Goal: Find contact information: Find contact information

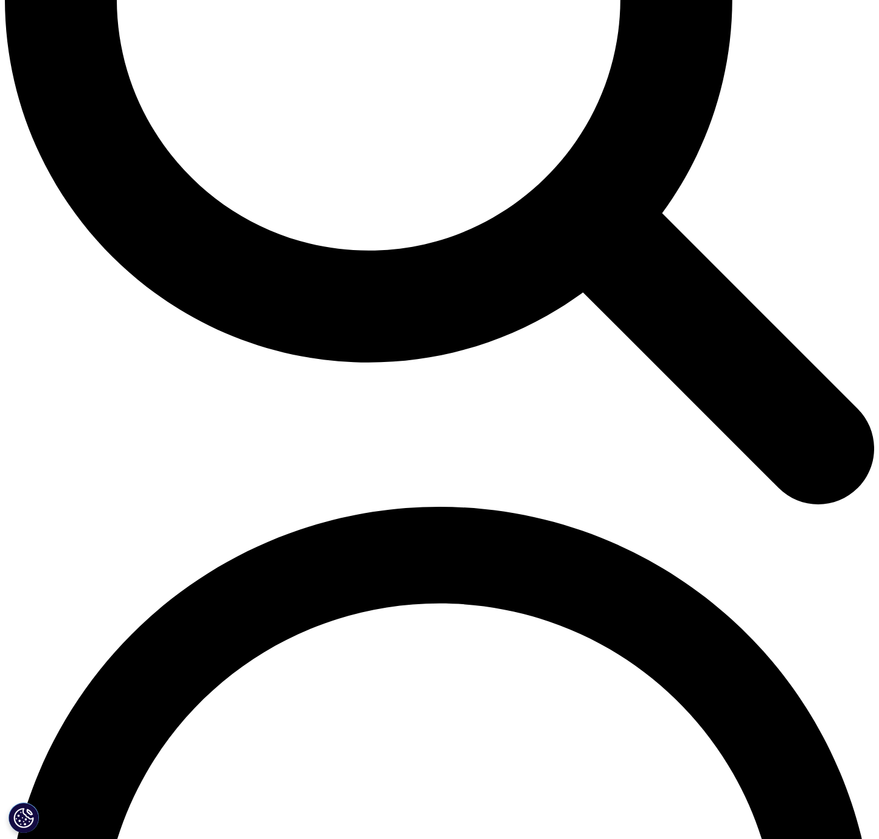
scroll to position [1573, 0]
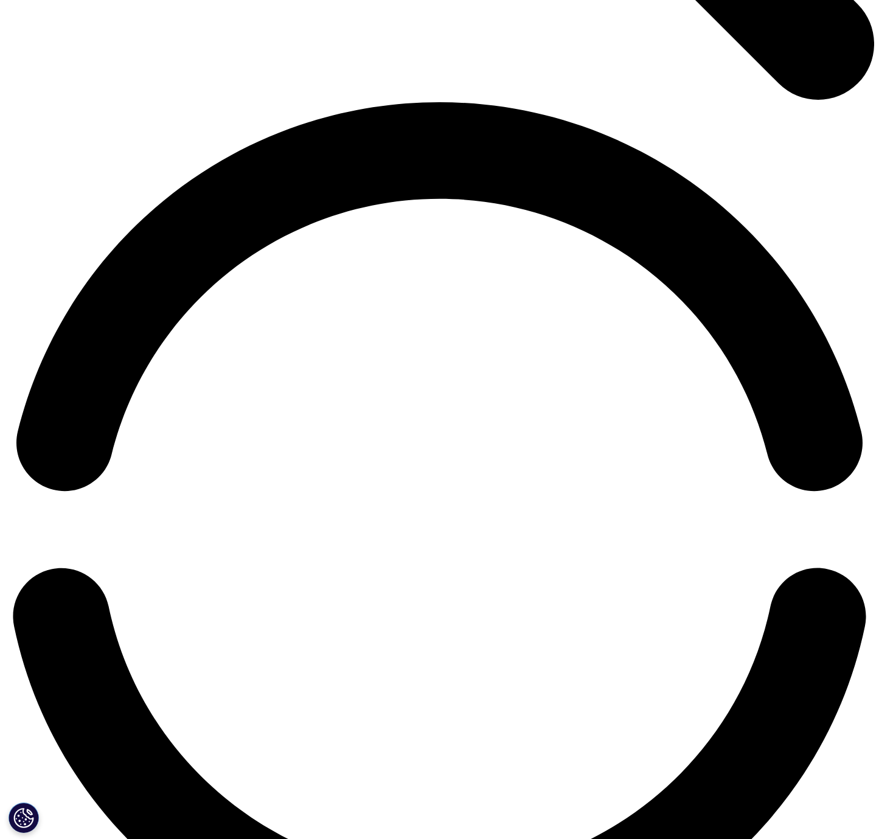
scroll to position [1694, 0]
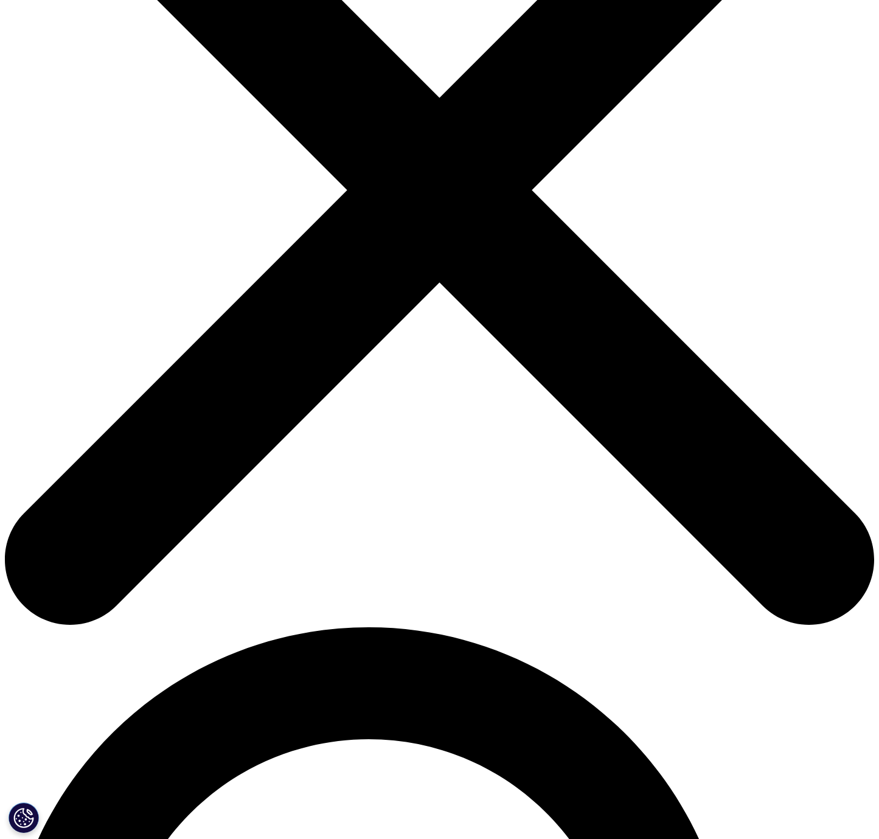
scroll to position [263, 0]
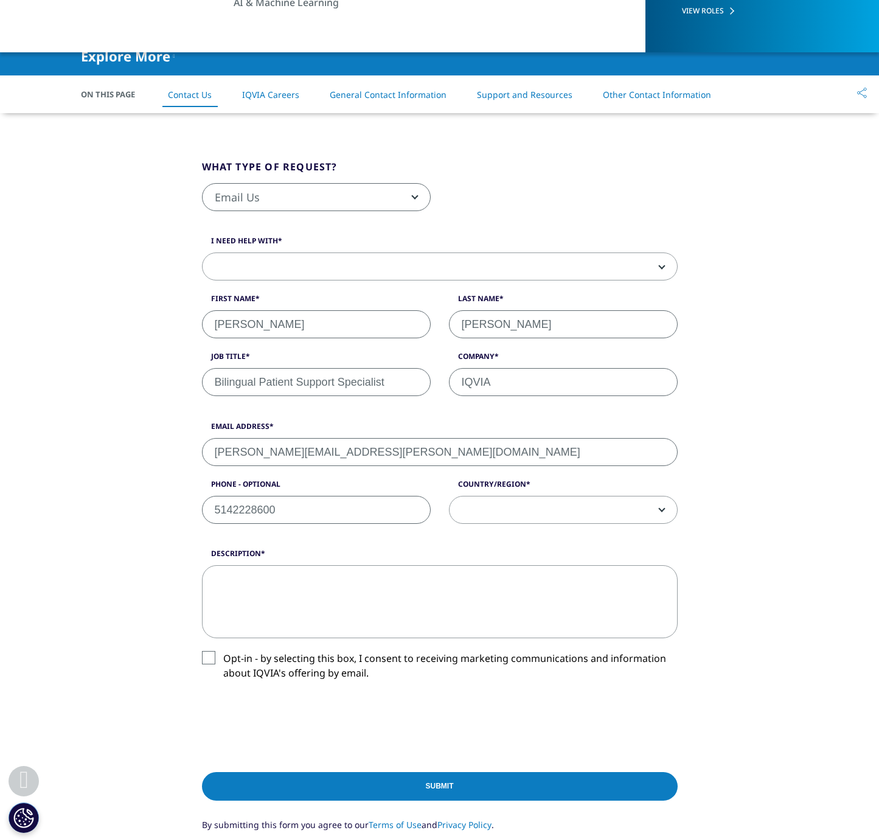
click at [338, 268] on span at bounding box center [439, 267] width 474 height 28
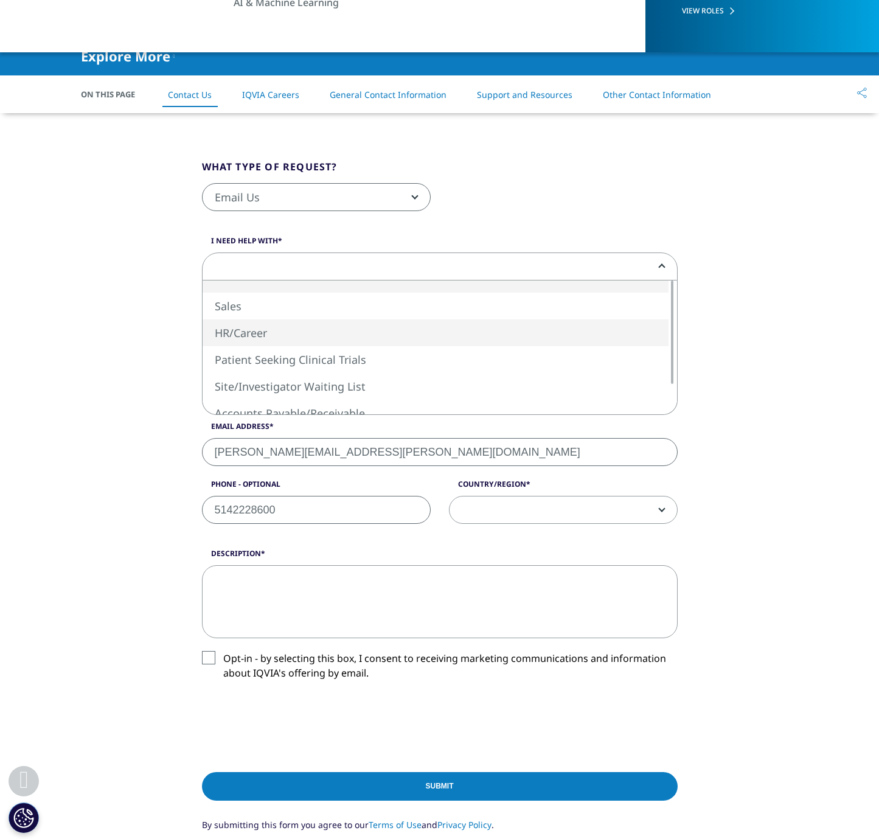
select select "HR/Career"
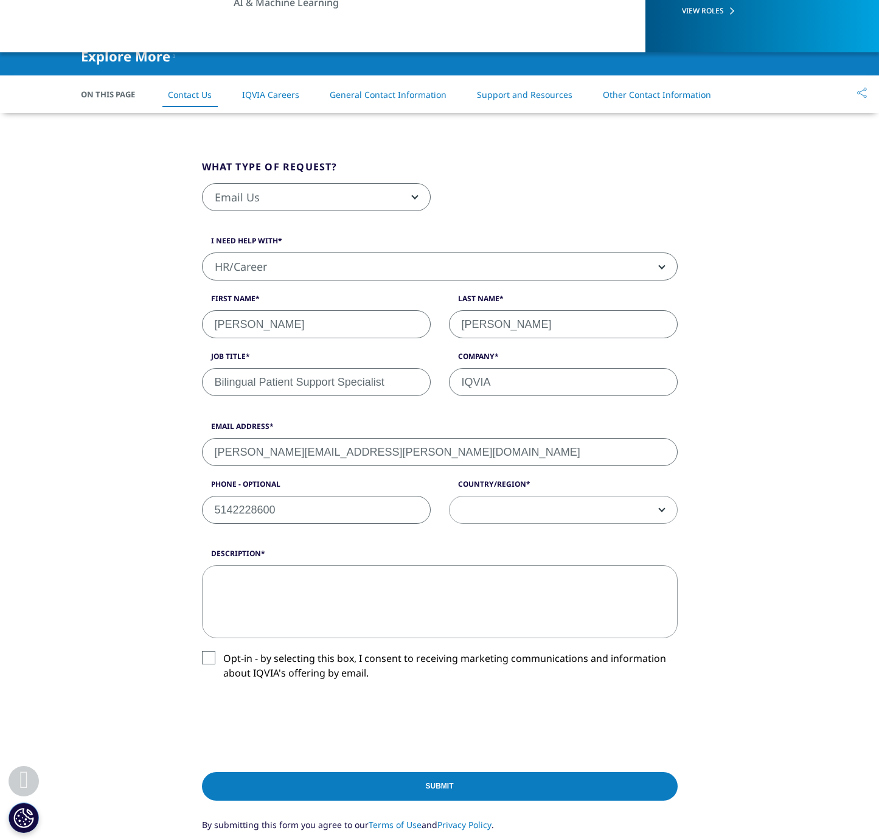
click at [328, 581] on textarea "Description" at bounding box center [440, 601] width 476 height 73
paste textarea "started filling out the application for the Bilingual Patient Support Specialis…"
type textarea "started filling out the application for the Bilingual Patient Support Specialis…"
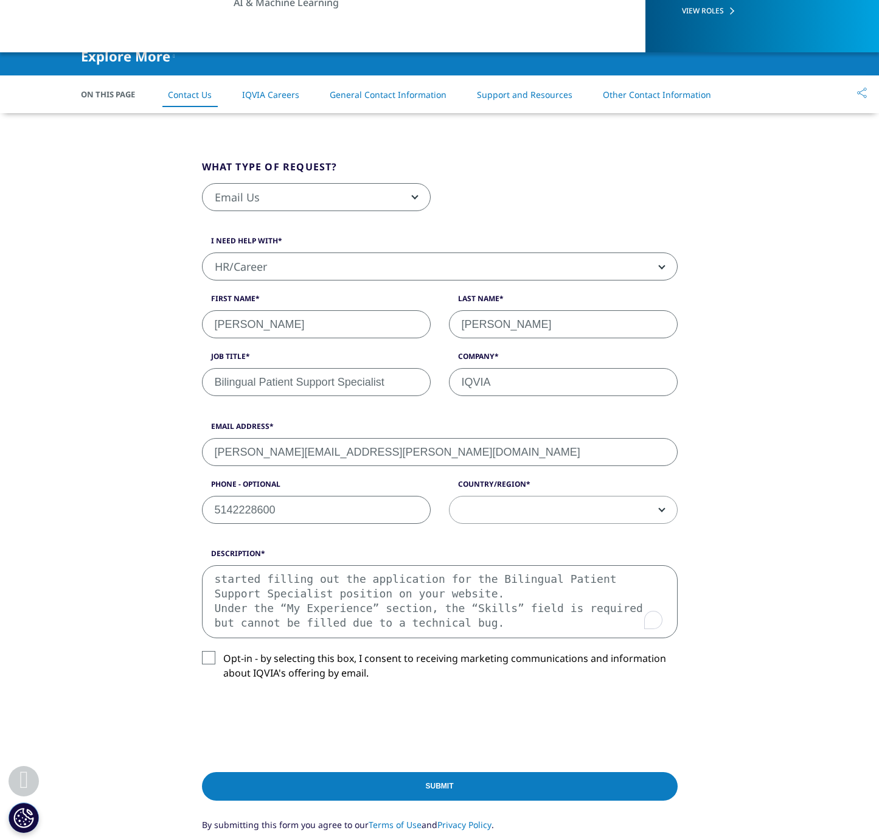
scroll to position [6, 0]
click at [531, 623] on textarea "started filling out the application for the Bilingual Patient Support Specialis…" at bounding box center [440, 601] width 476 height 73
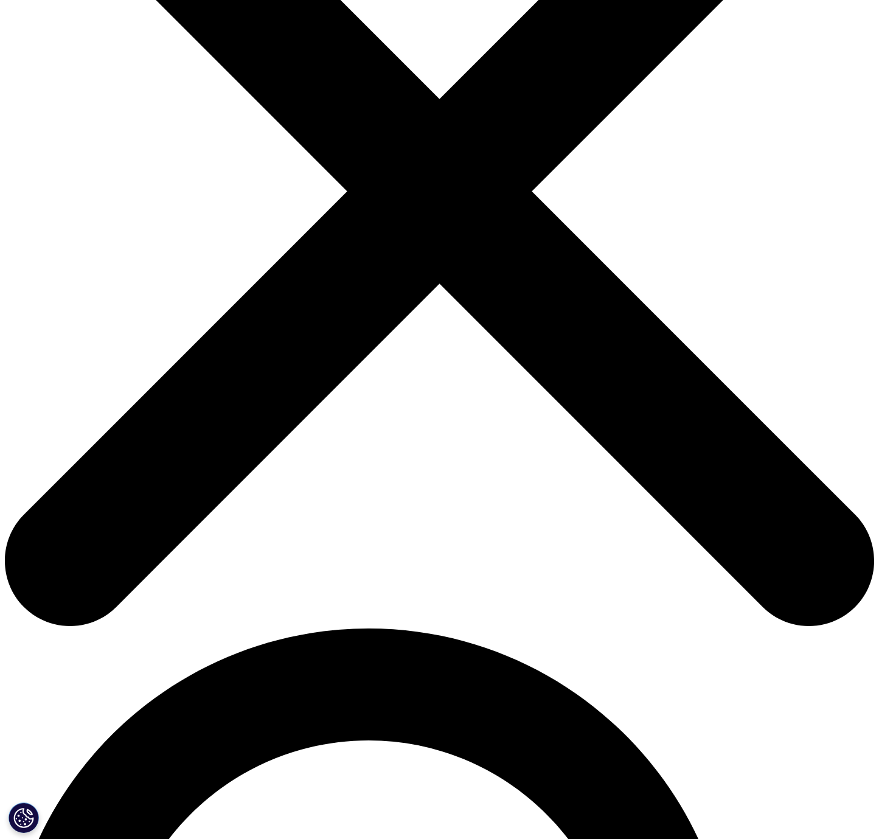
scroll to position [256, 0]
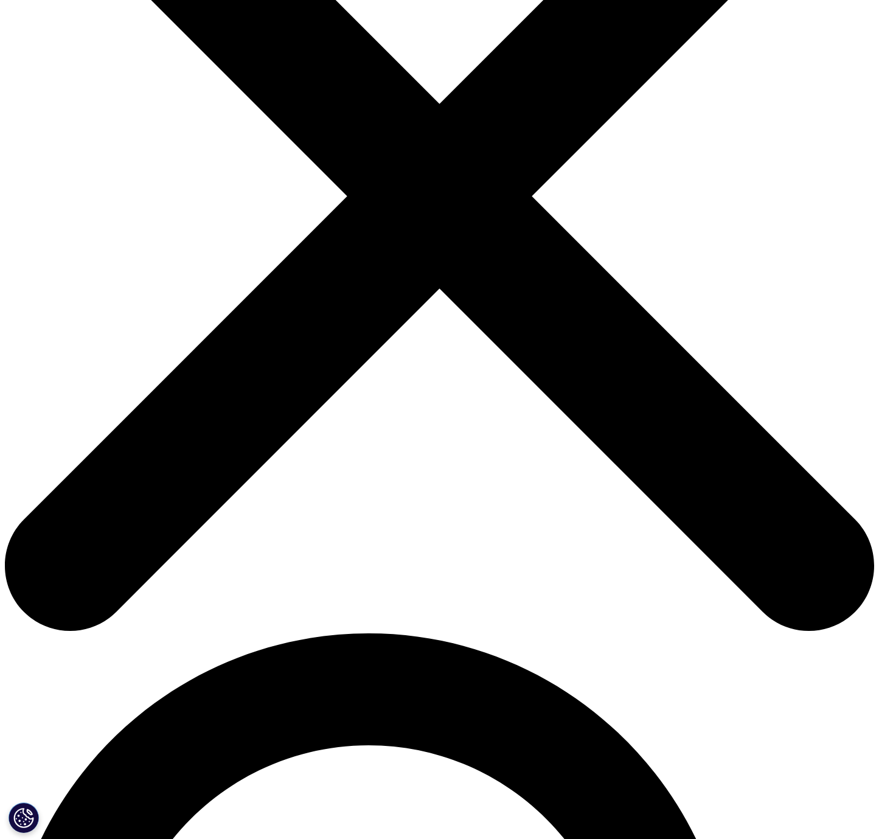
paste textarea "started filling out the application for the Bilingual Patient Support Specialis…"
type textarea "started filling out the application for the Bilingual Patient Support Specialis…"
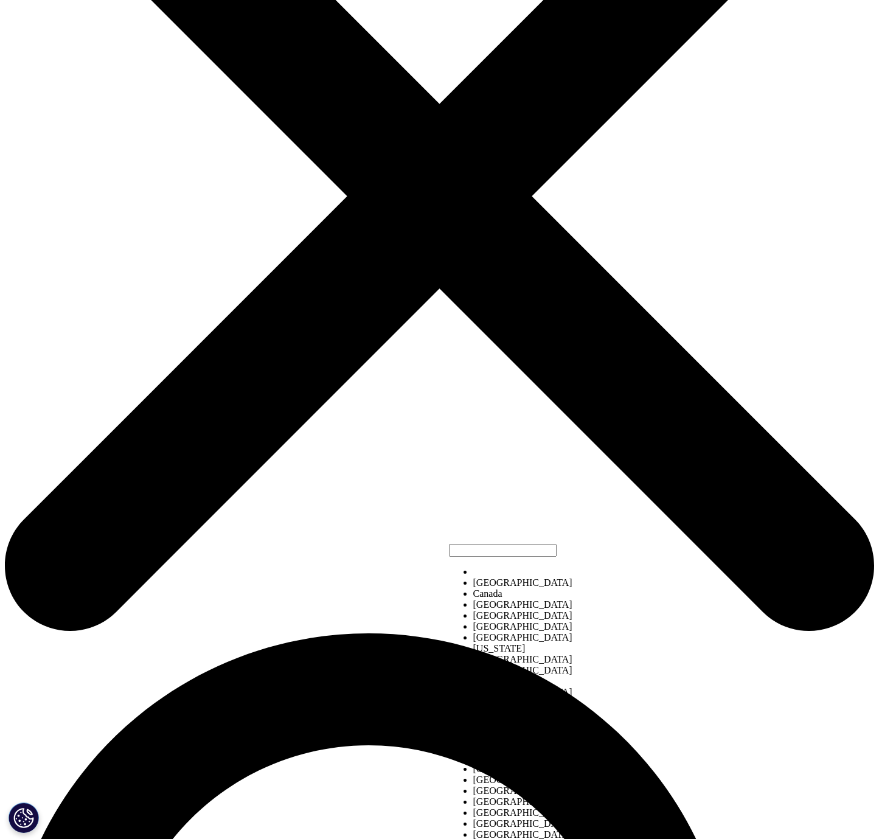
drag, startPoint x: 503, startPoint y: 593, endPoint x: 499, endPoint y: 610, distance: 17.0
select select "Canada"
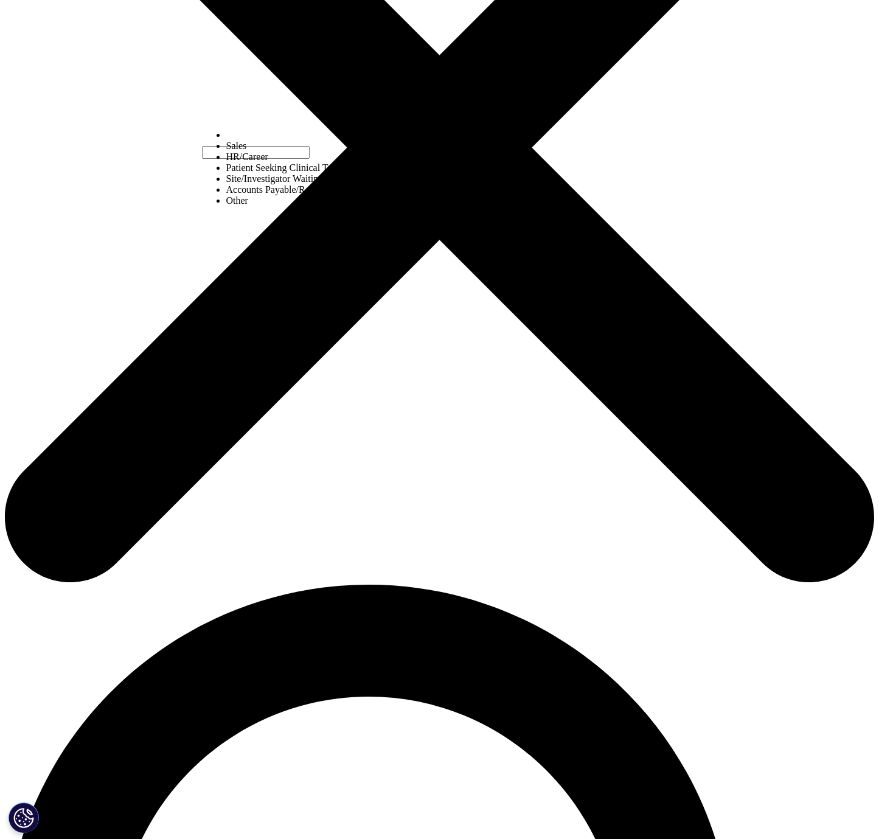
scroll to position [309, 0]
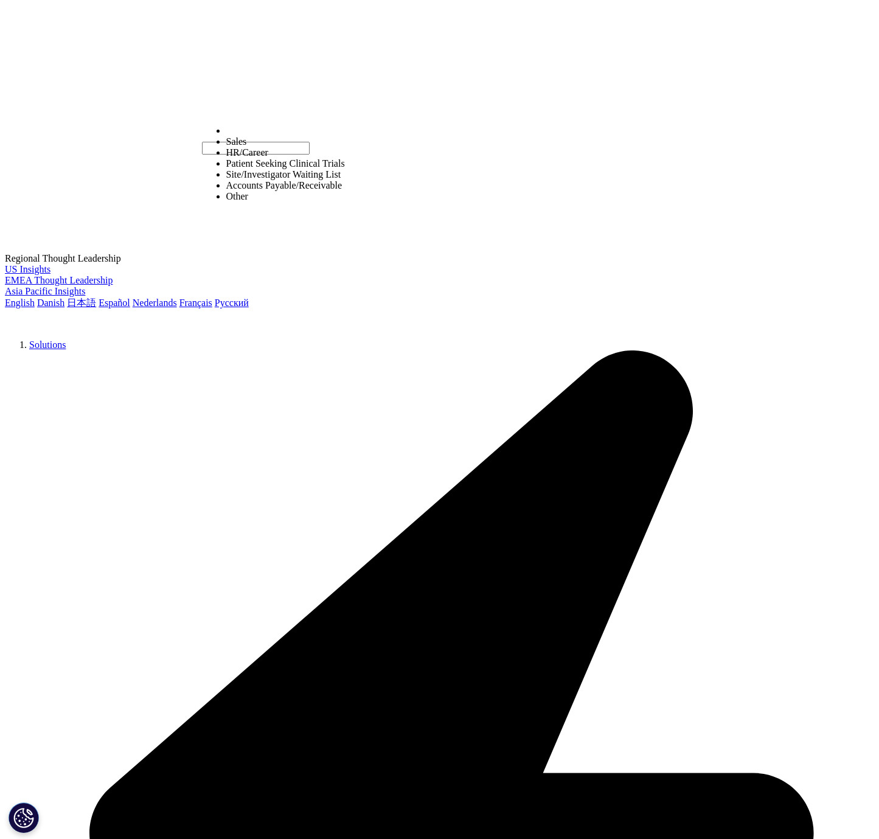
select select "Other"
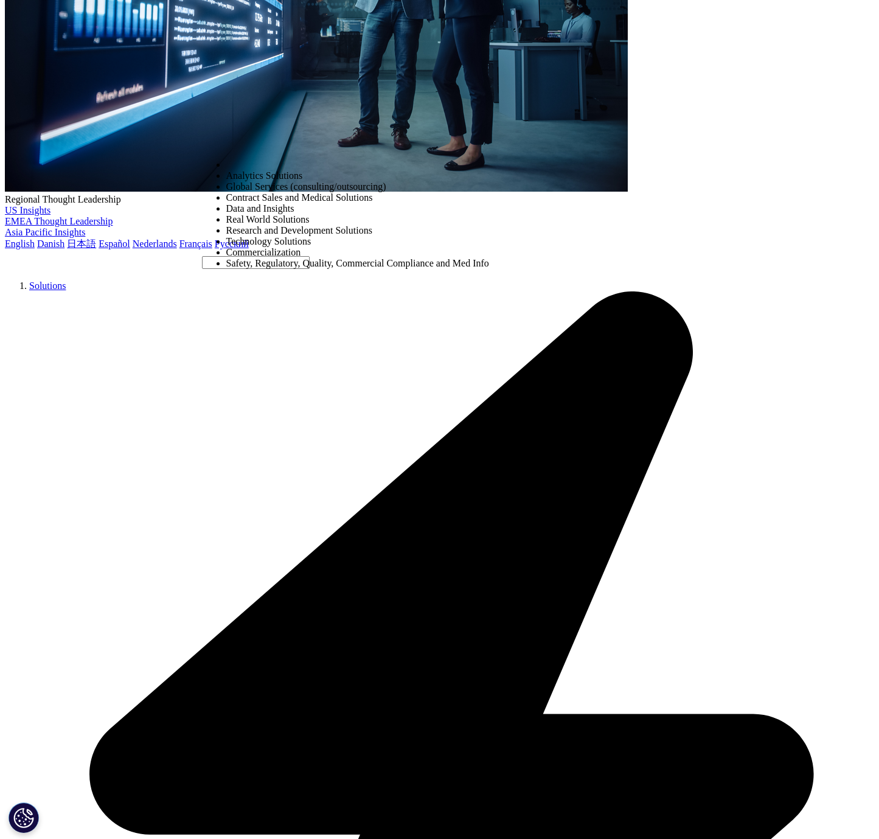
scroll to position [409, 0]
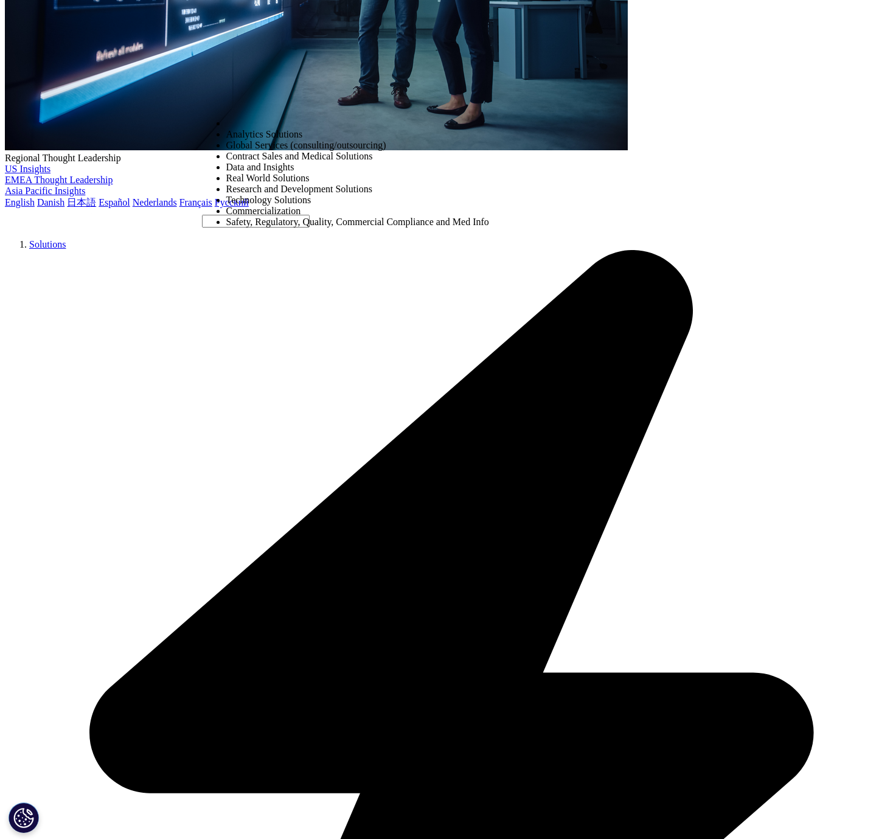
select select "Safety Regulatory Quality Commercial Compliance"
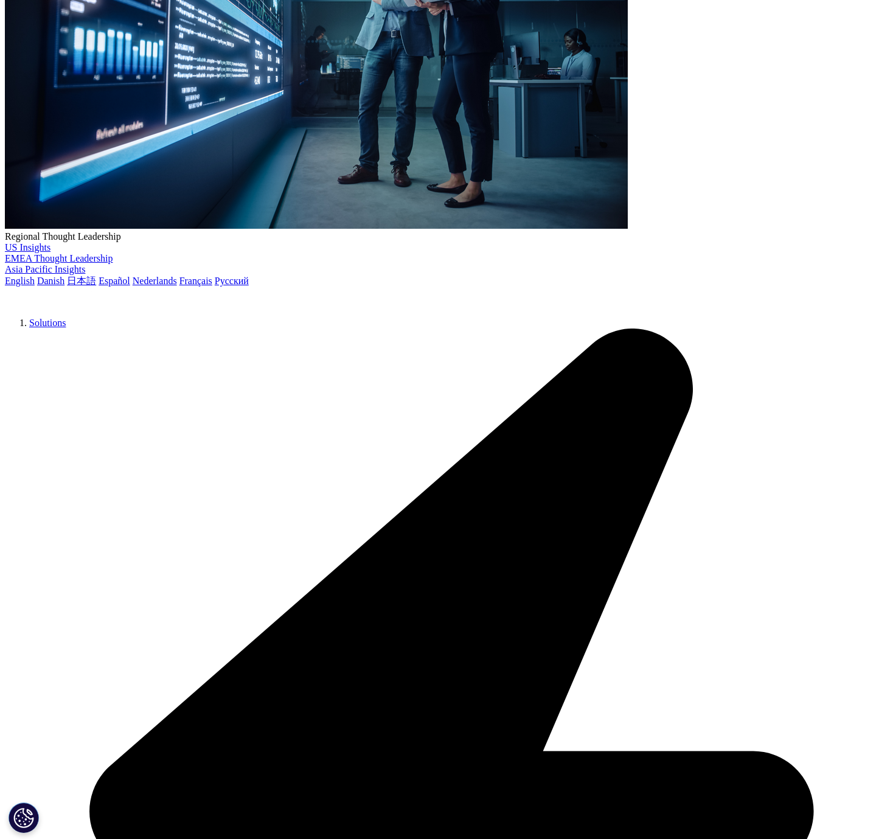
scroll to position [329, 0]
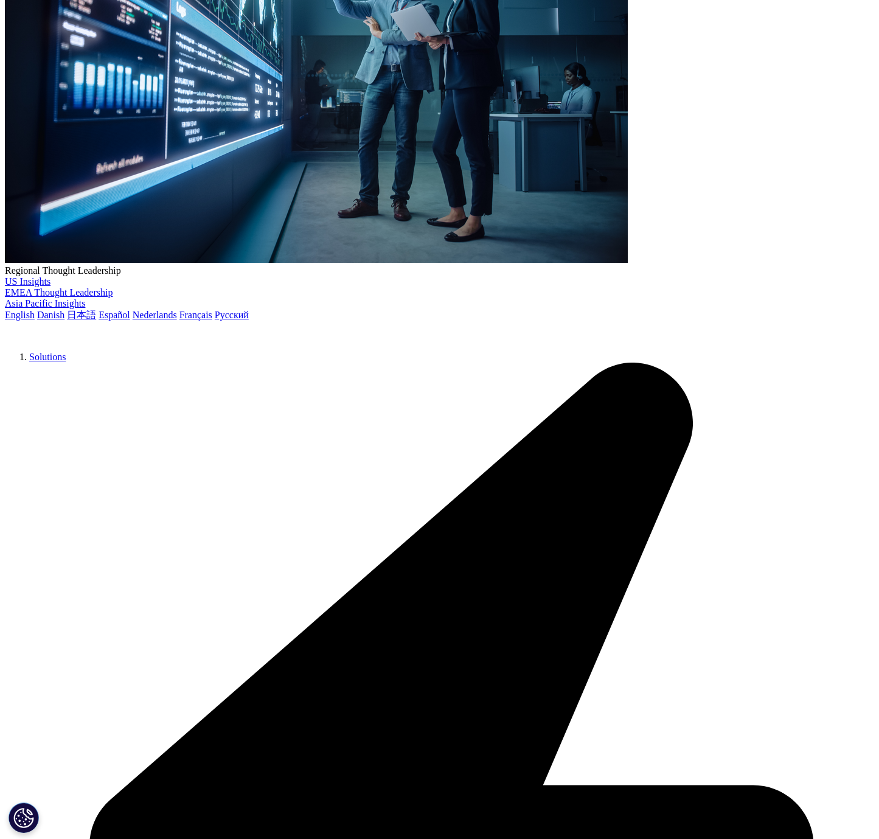
scroll to position [297, 0]
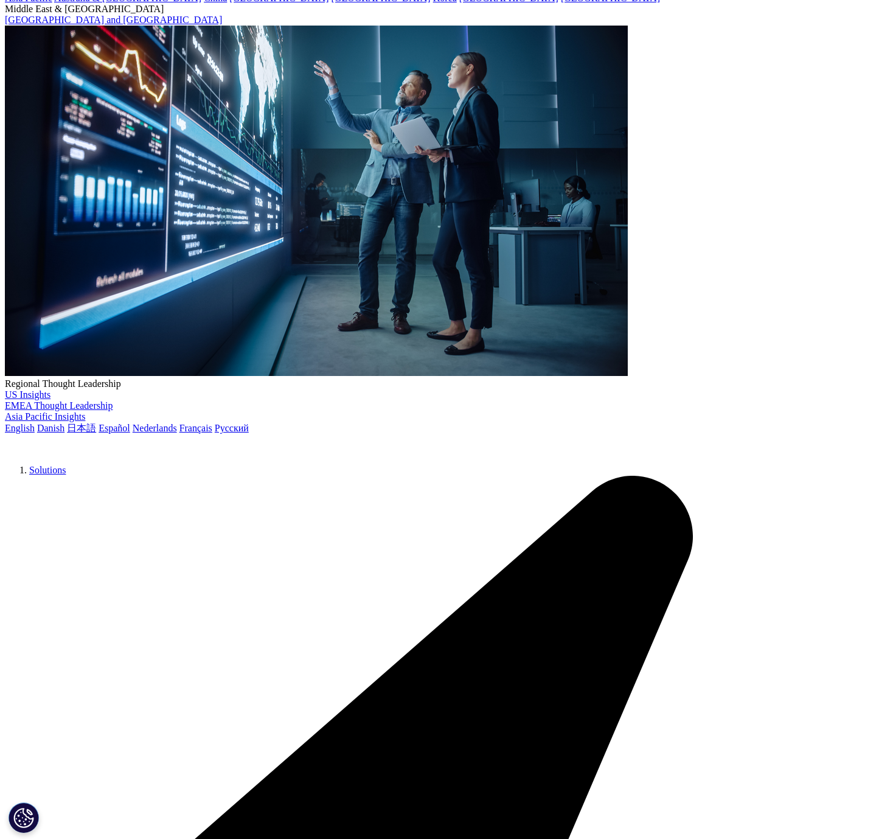
scroll to position [0, 0]
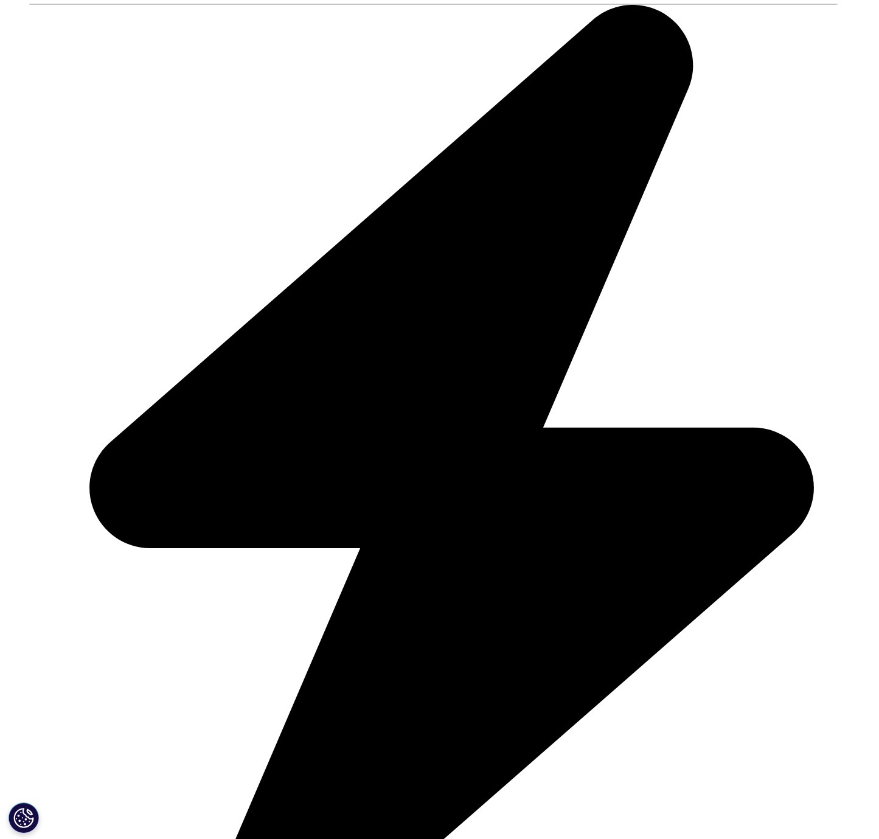
scroll to position [1695, 0]
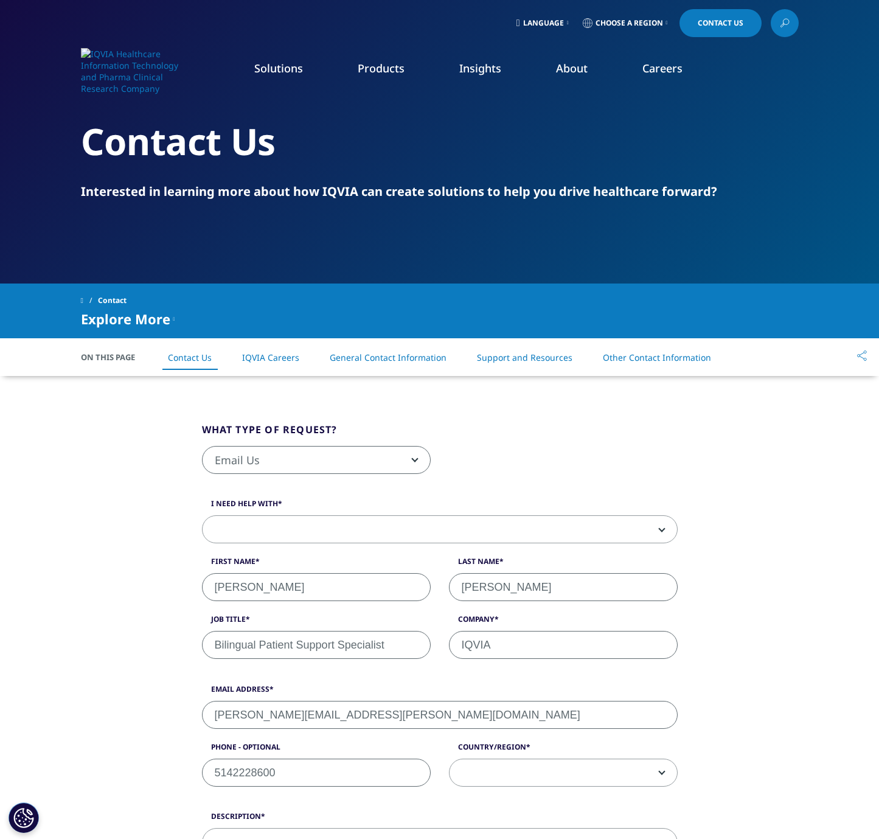
click at [412, 352] on link "General Contact Information" at bounding box center [388, 357] width 117 height 12
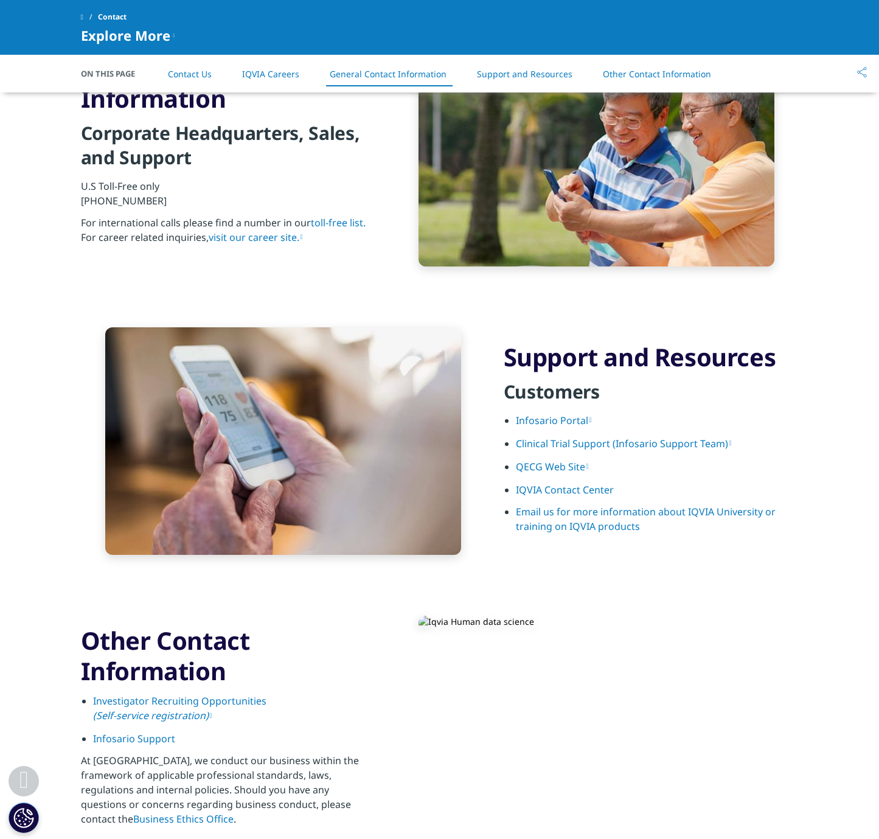
scroll to position [1330, 0]
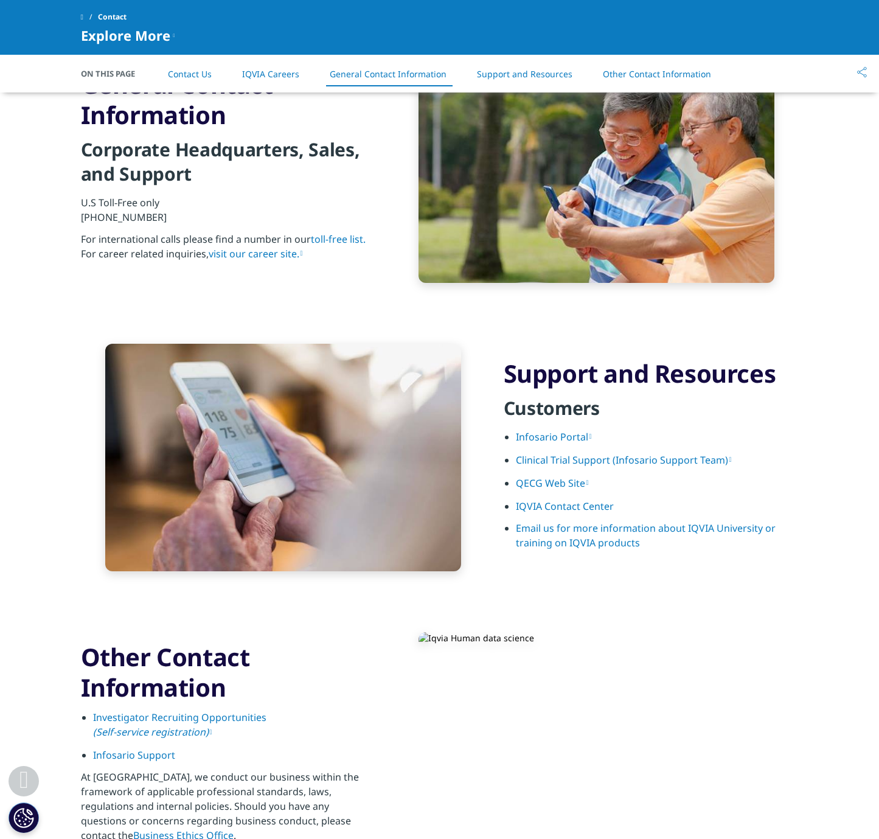
click at [334, 241] on link "toll-free list." at bounding box center [338, 238] width 55 height 13
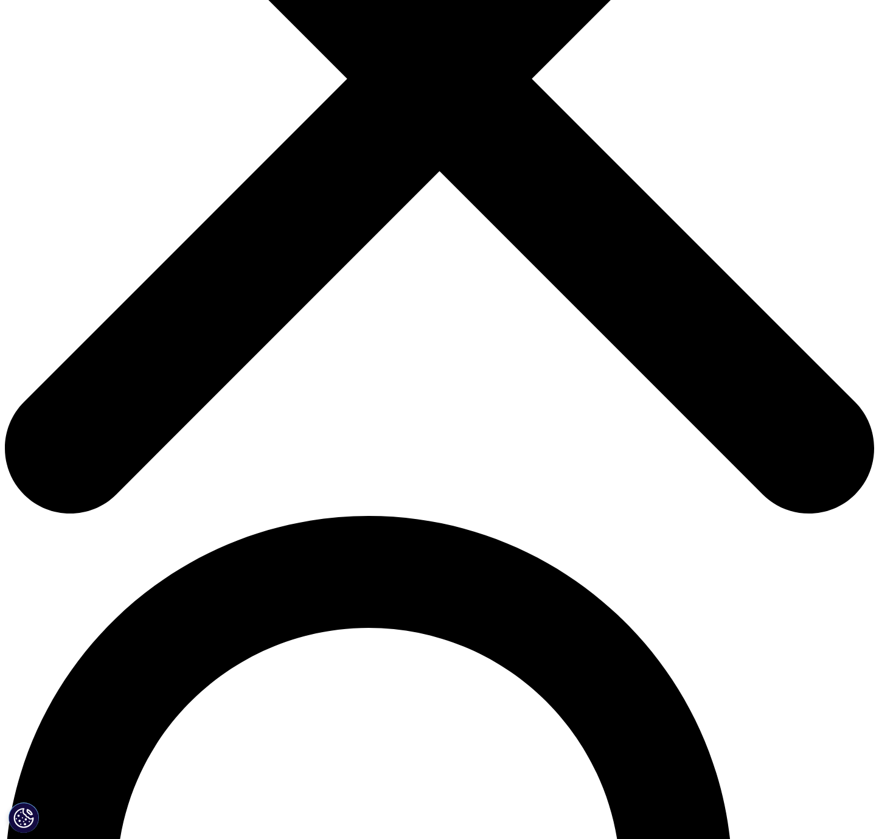
scroll to position [417, 0]
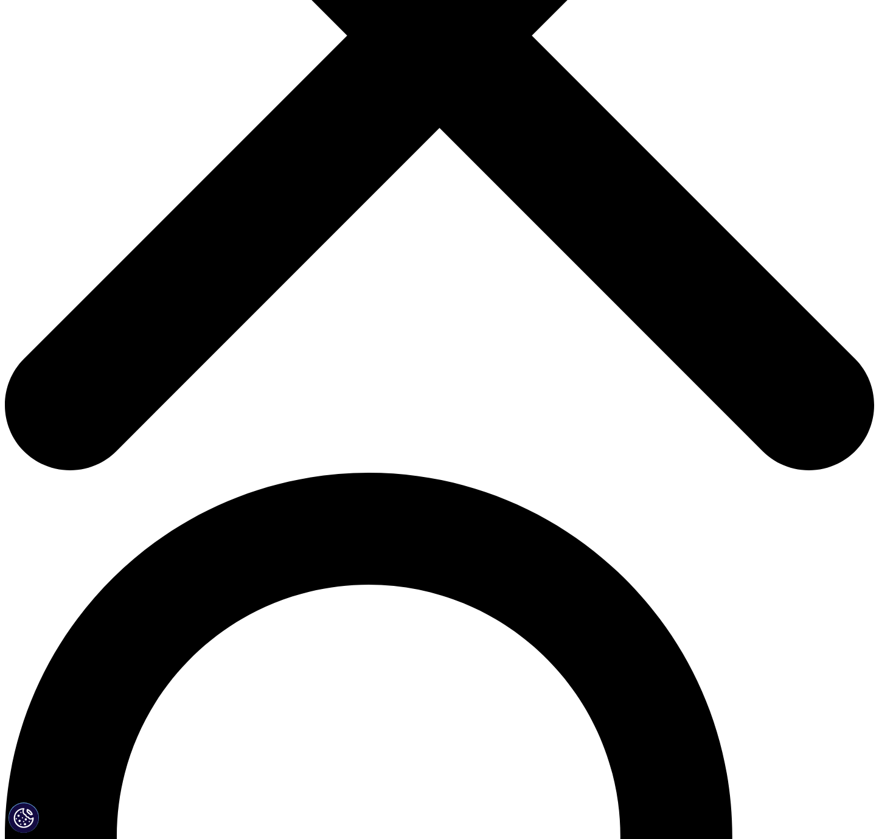
drag, startPoint x: 464, startPoint y: 547, endPoint x: 575, endPoint y: 549, distance: 111.3
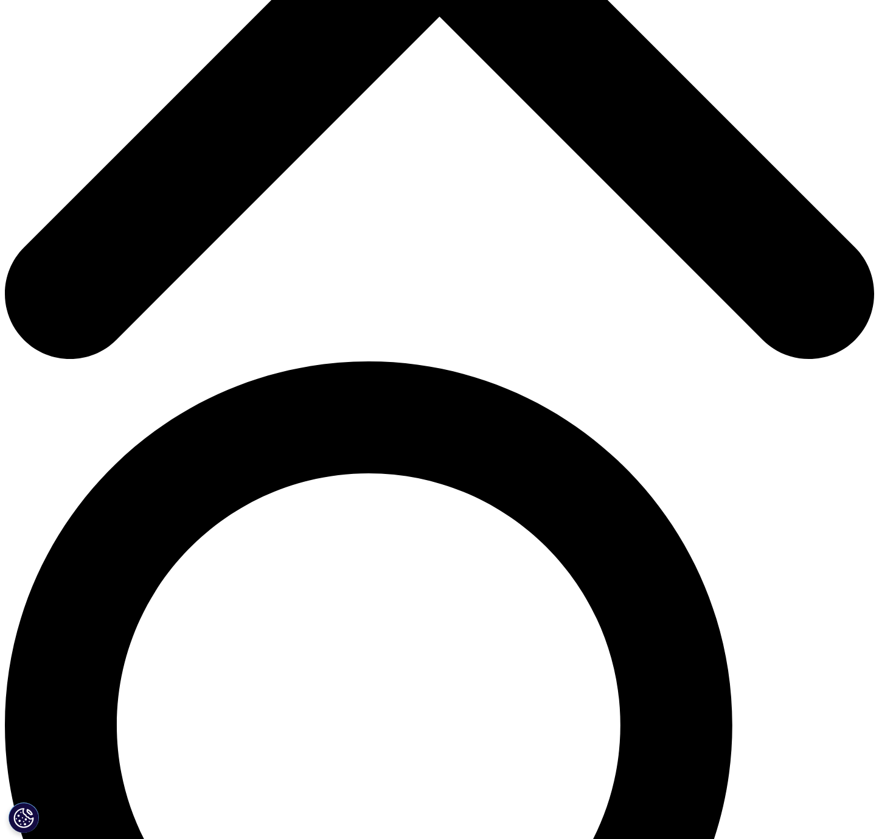
scroll to position [516, 0]
